Goal: Transaction & Acquisition: Purchase product/service

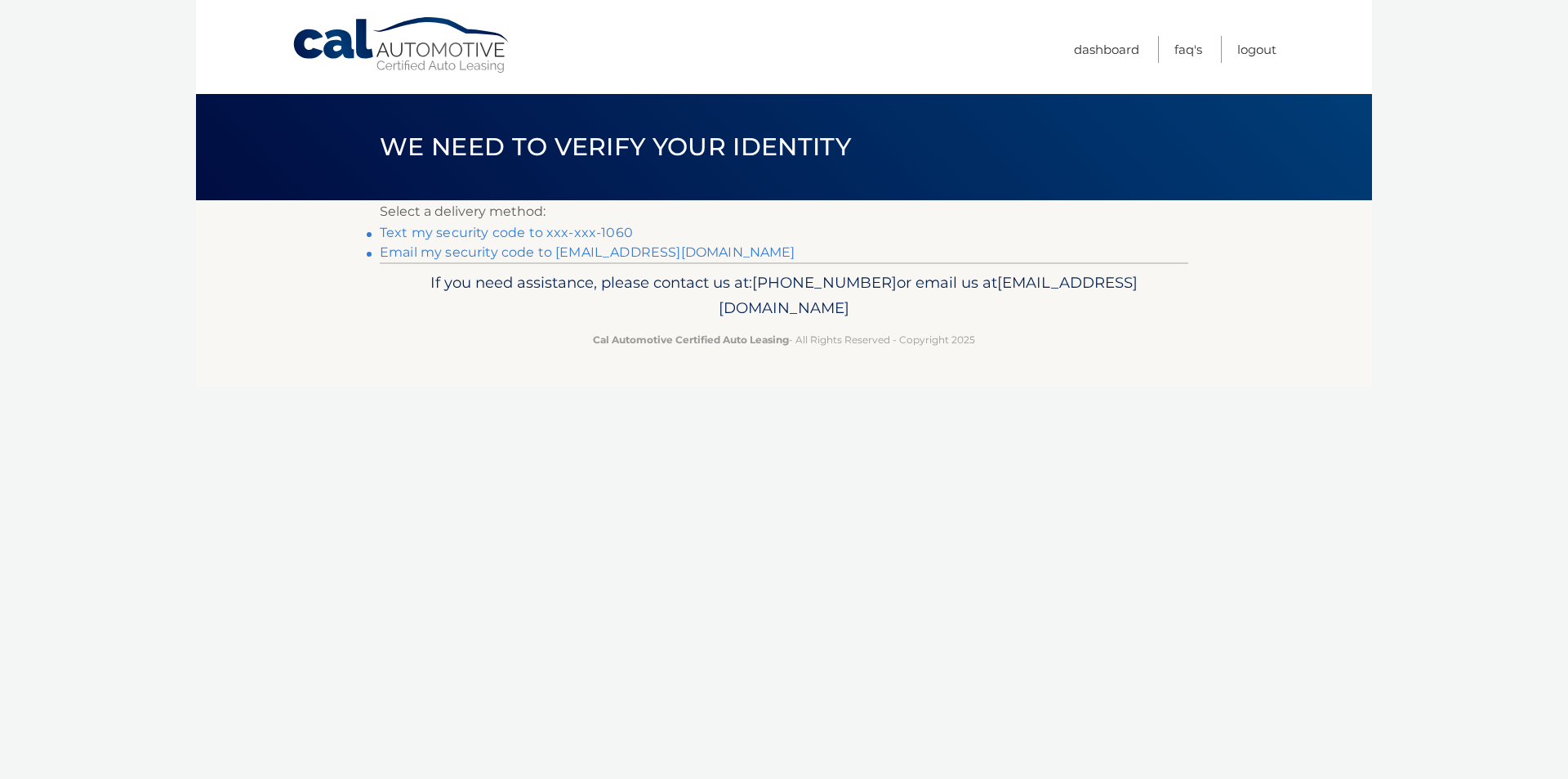
click at [540, 235] on link "Text my security code to xxx-xxx-1060" at bounding box center [506, 232] width 253 height 16
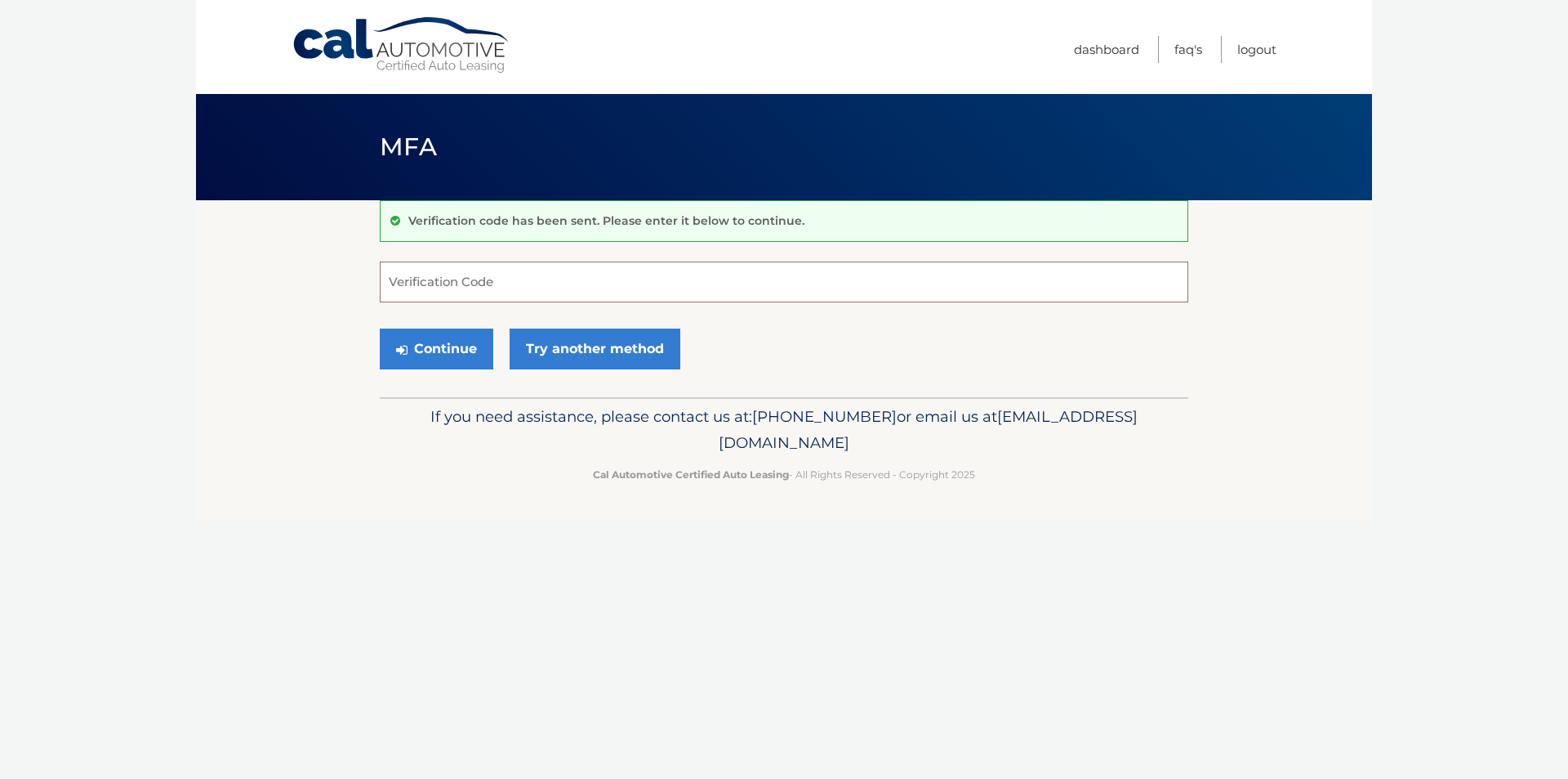
click at [543, 281] on input "Verification Code" at bounding box center [784, 282] width 809 height 40
type input "292904"
click at [473, 344] on button "Continue" at bounding box center [436, 349] width 113 height 40
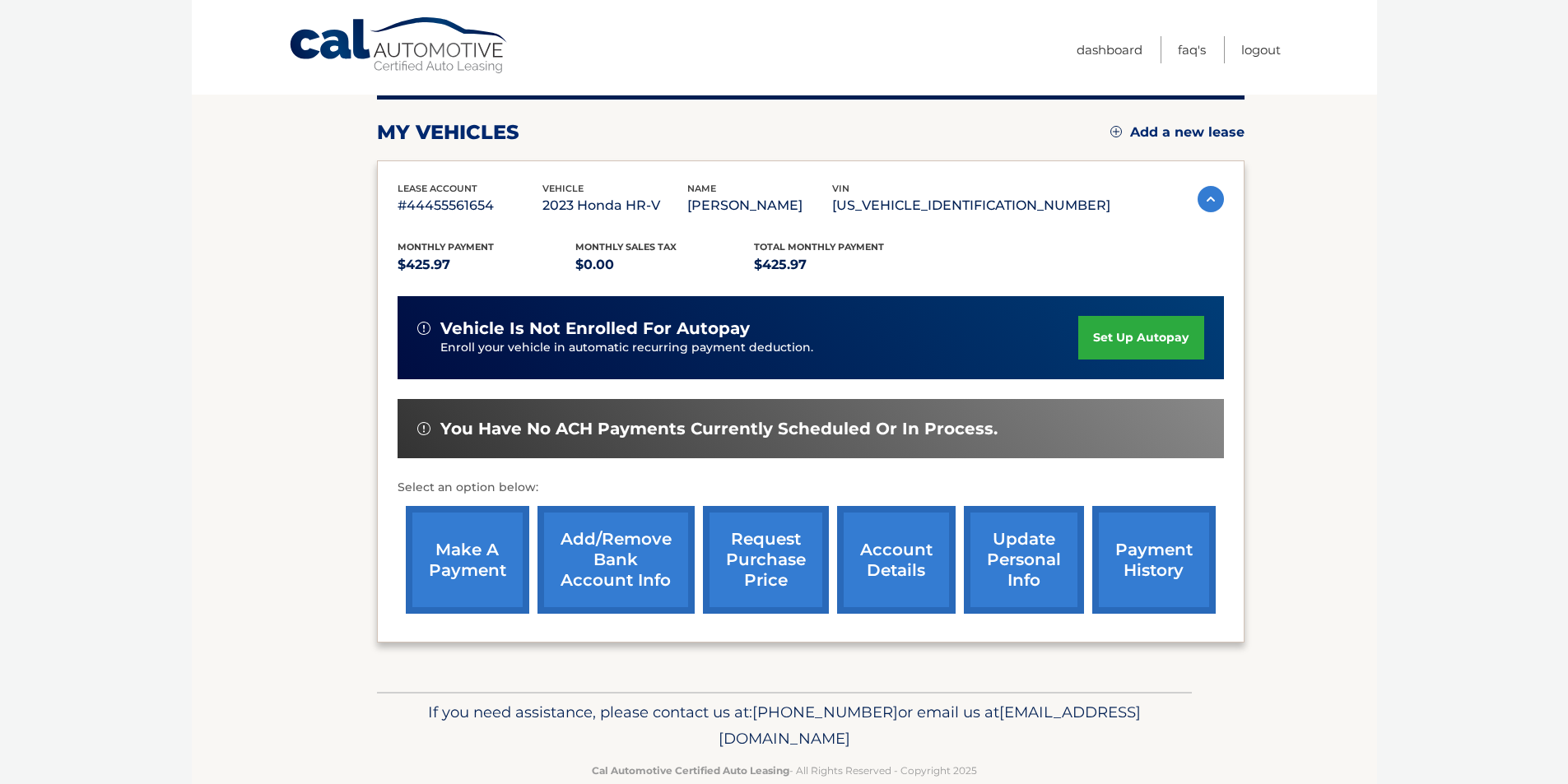
scroll to position [213, 0]
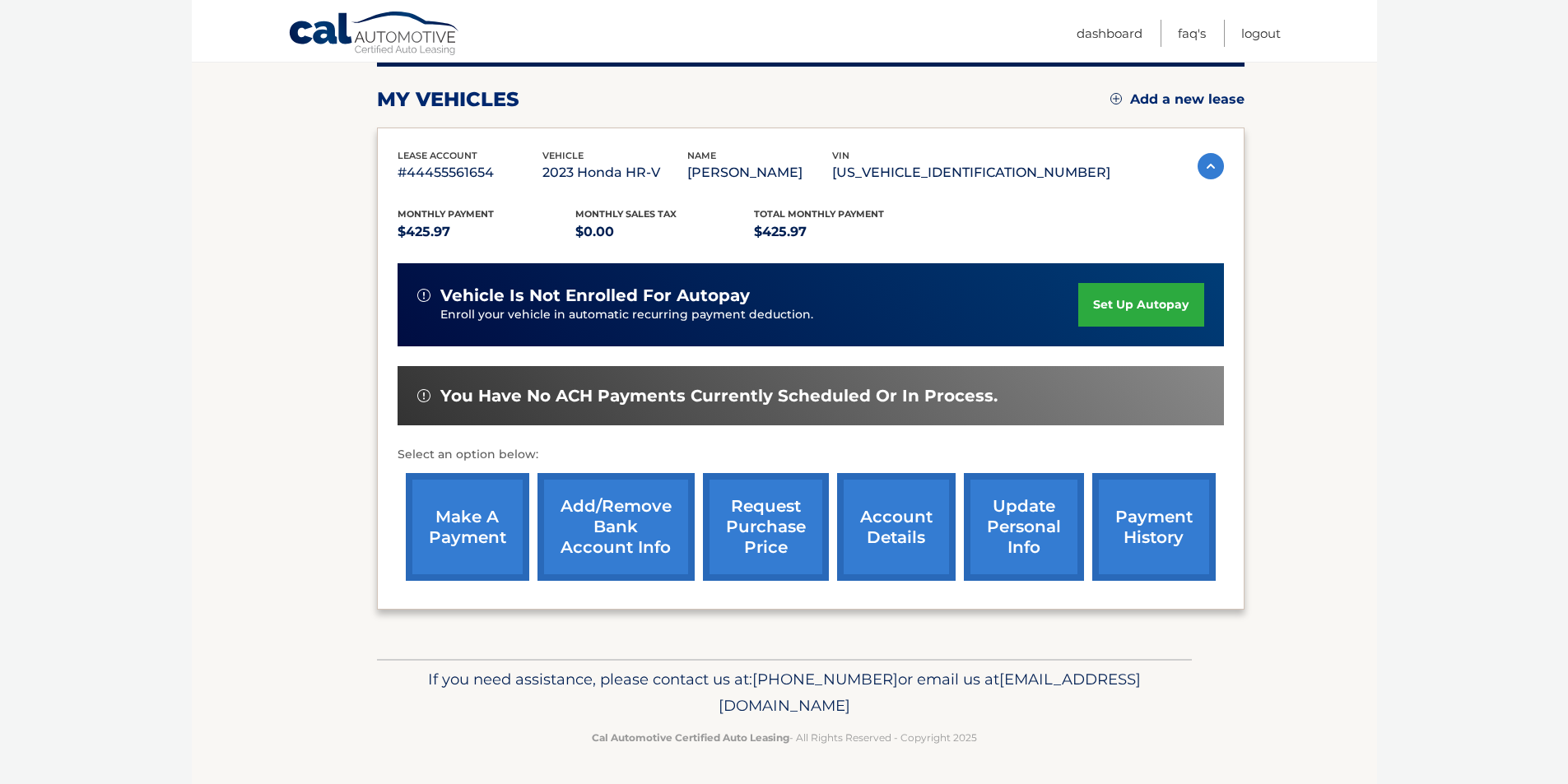
click at [478, 519] on link "make a payment" at bounding box center [467, 526] width 123 height 108
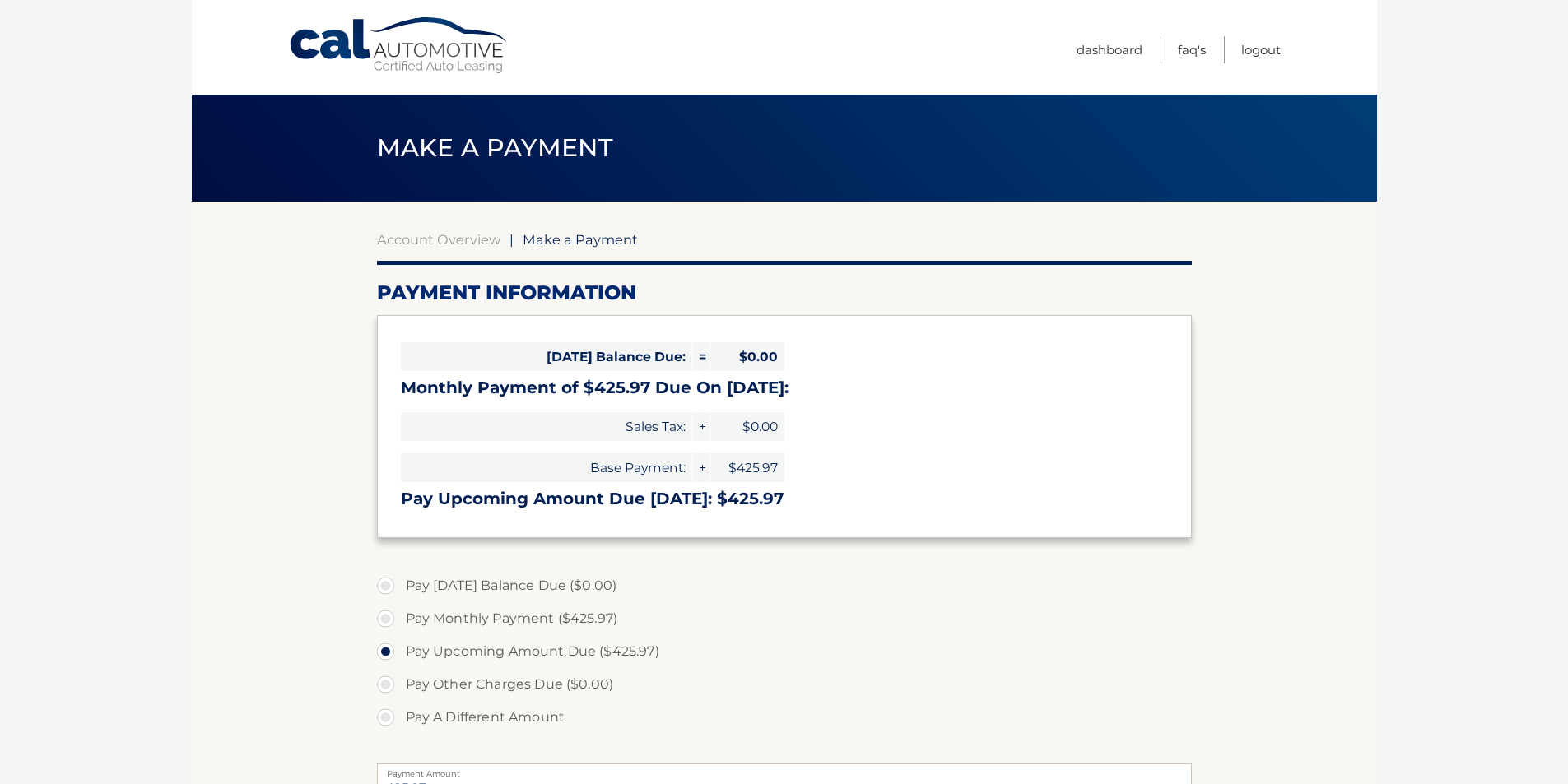
select select "ZjQ1NDBjMTgtNjM0ZC00ZjljLWJmYjktMDQ5MzRkMTdjMzMy"
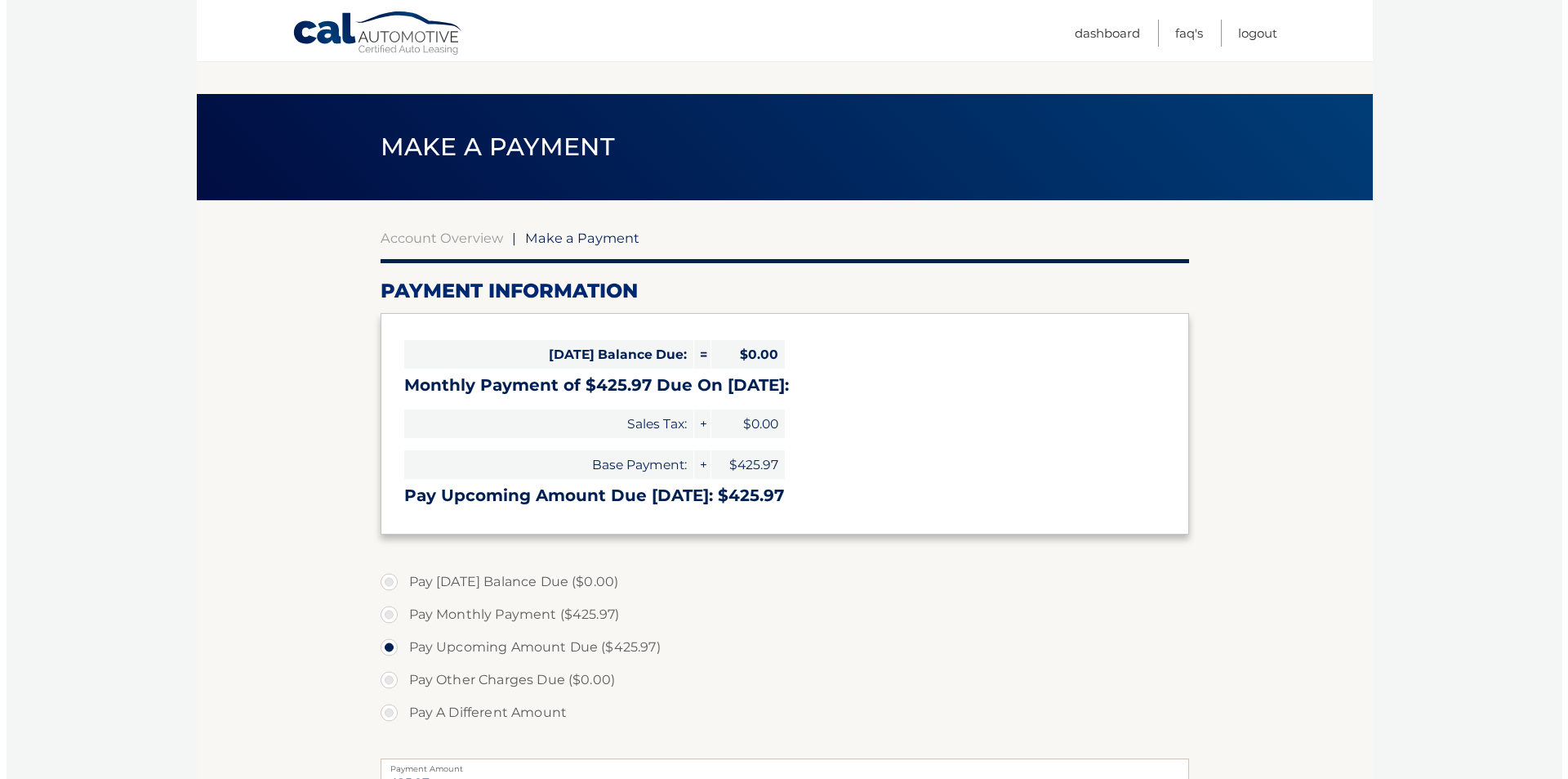
scroll to position [389, 0]
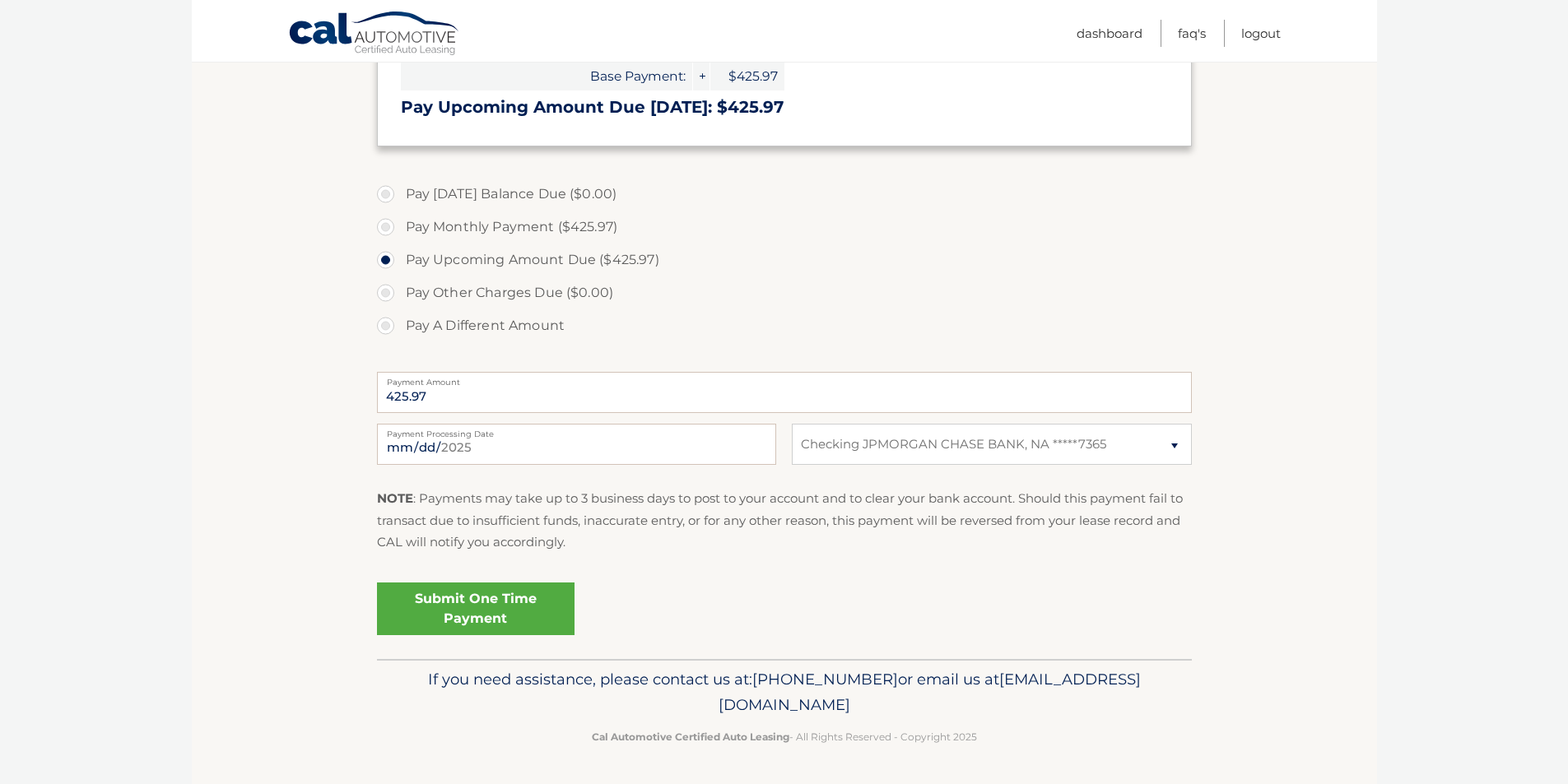
click at [503, 597] on link "Submit One Time Payment" at bounding box center [475, 609] width 197 height 53
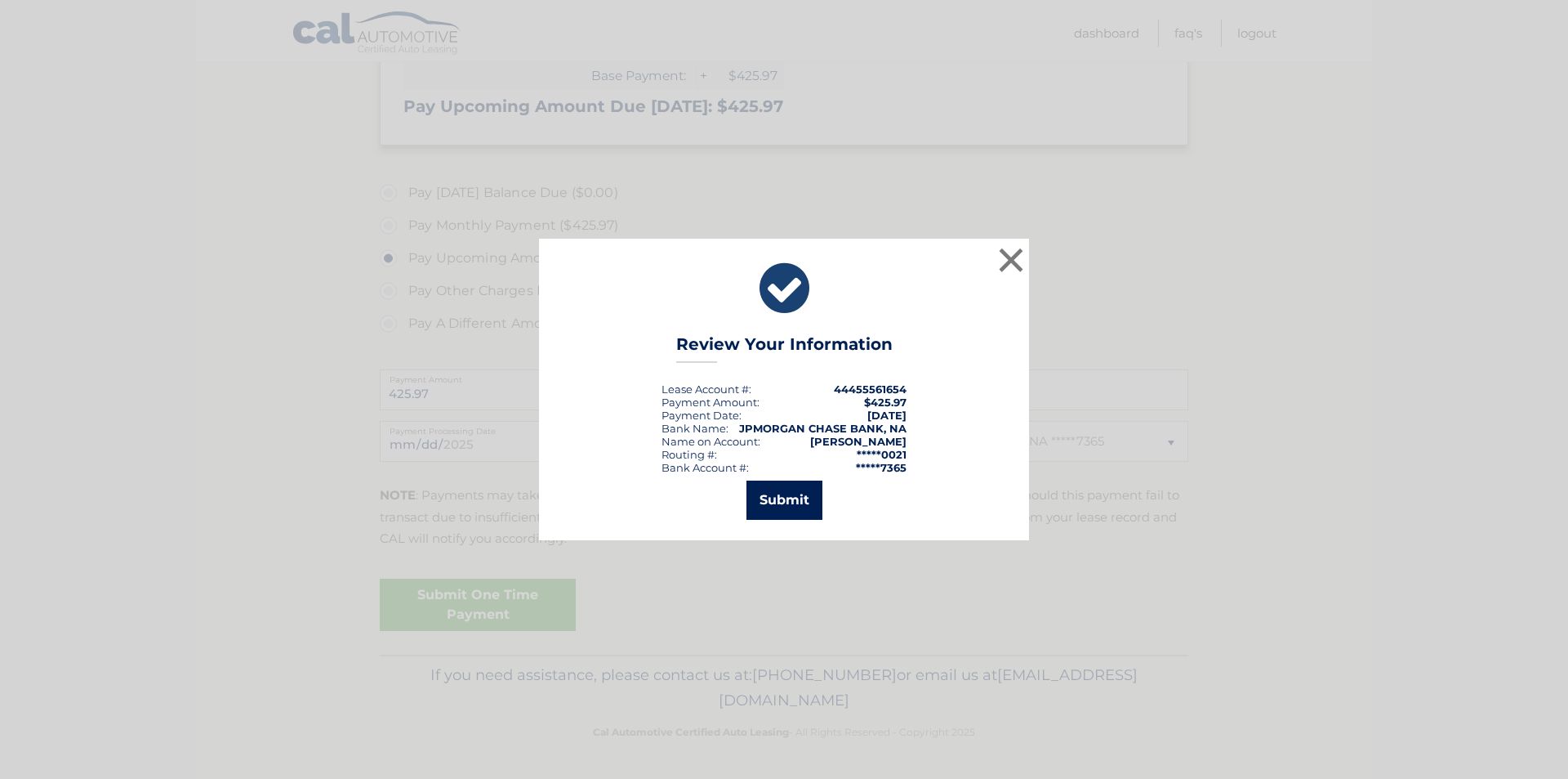
click at [785, 495] on button "Submit" at bounding box center [784, 500] width 76 height 39
